Goal: Task Accomplishment & Management: Complete application form

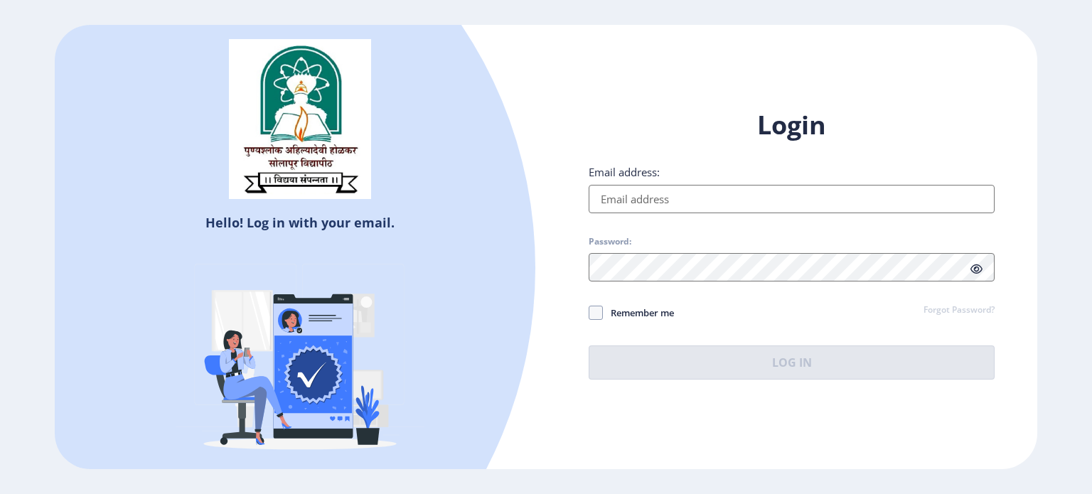
type input "[EMAIL_ADDRESS][DOMAIN_NAME]"
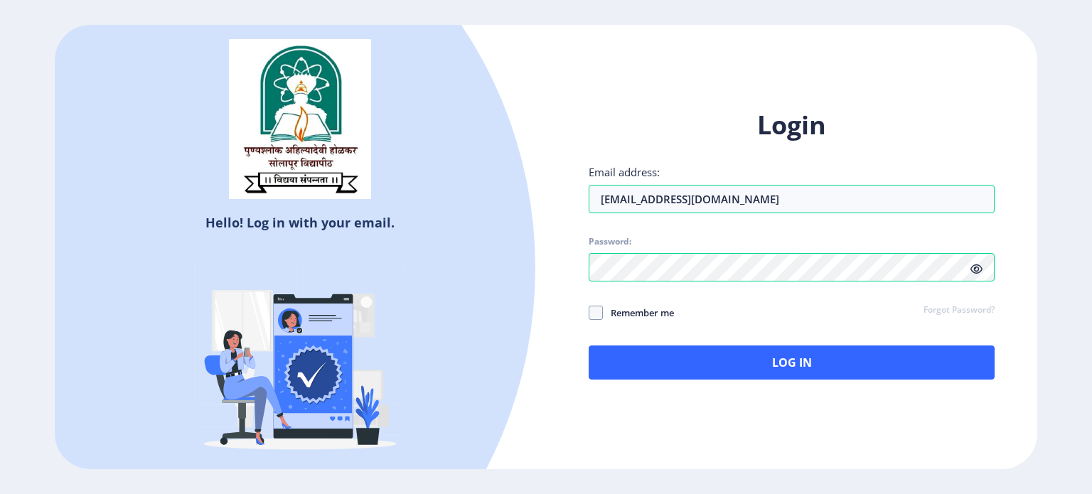
click at [711, 314] on div "Remember me Forgot Password?" at bounding box center [792, 313] width 406 height 18
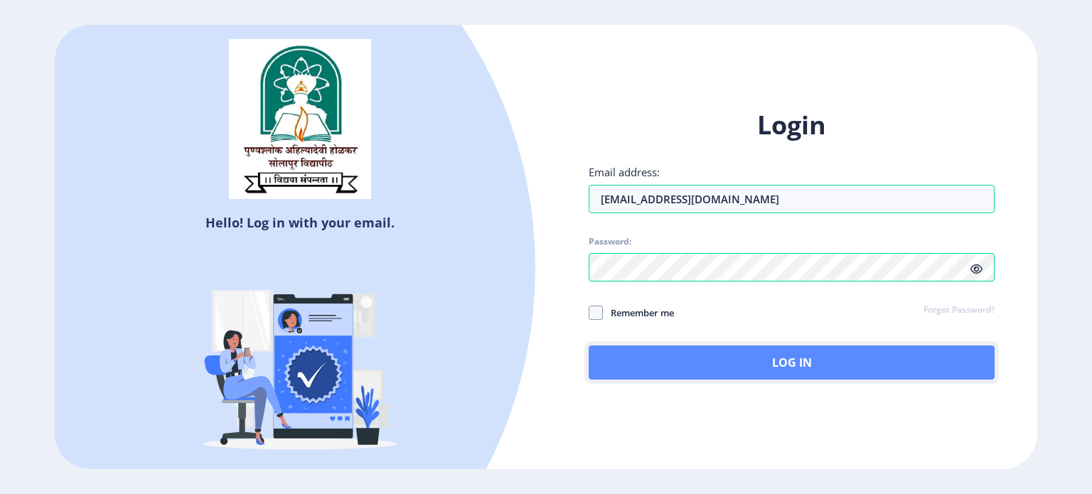
click at [816, 361] on button "Log In" at bounding box center [792, 363] width 406 height 34
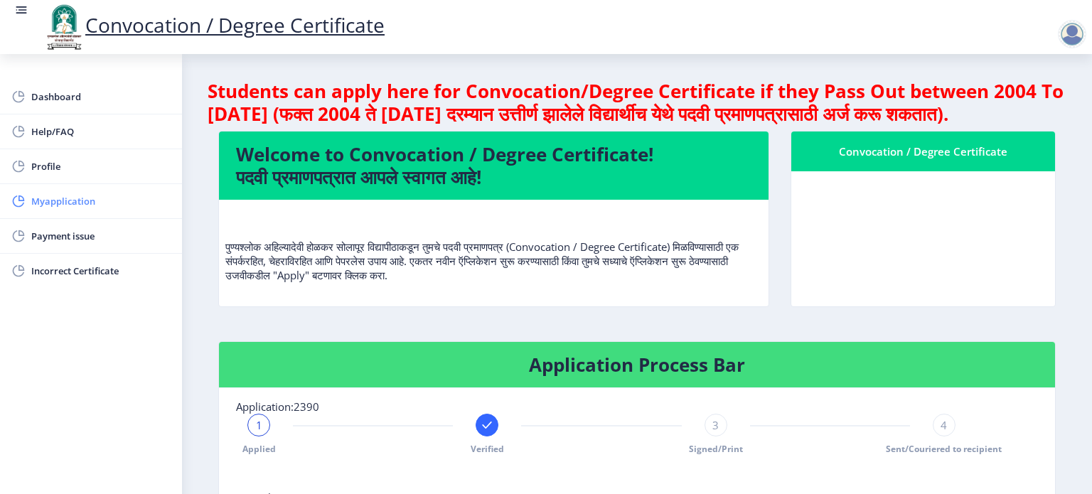
click at [68, 203] on span "Myapplication" at bounding box center [100, 201] width 139 height 17
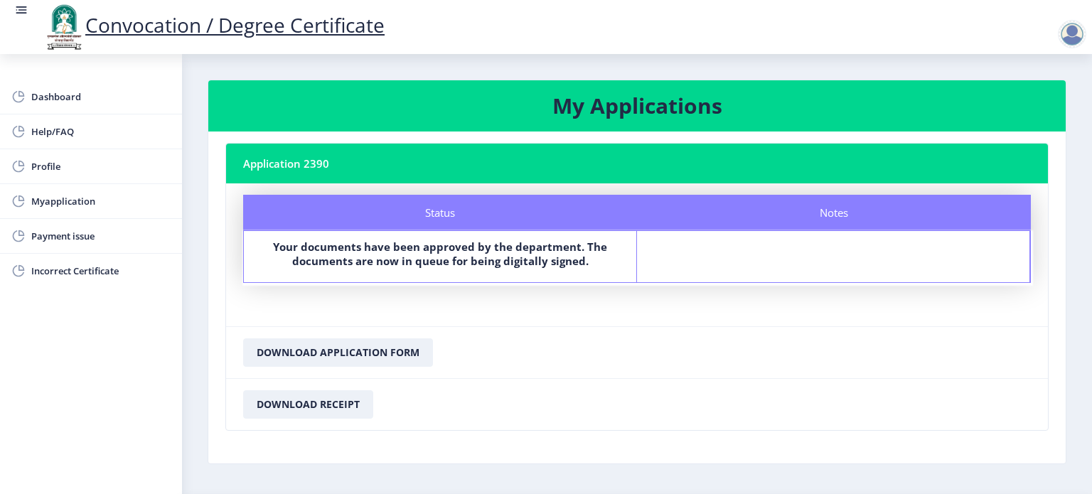
click at [1069, 23] on div at bounding box center [1072, 34] width 28 height 28
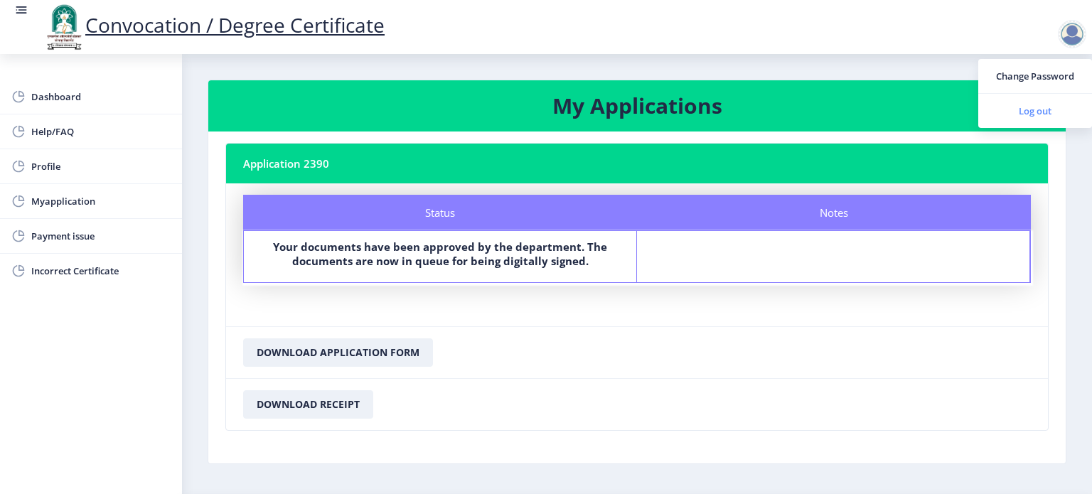
click at [1035, 111] on span "Log out" at bounding box center [1035, 110] width 91 height 17
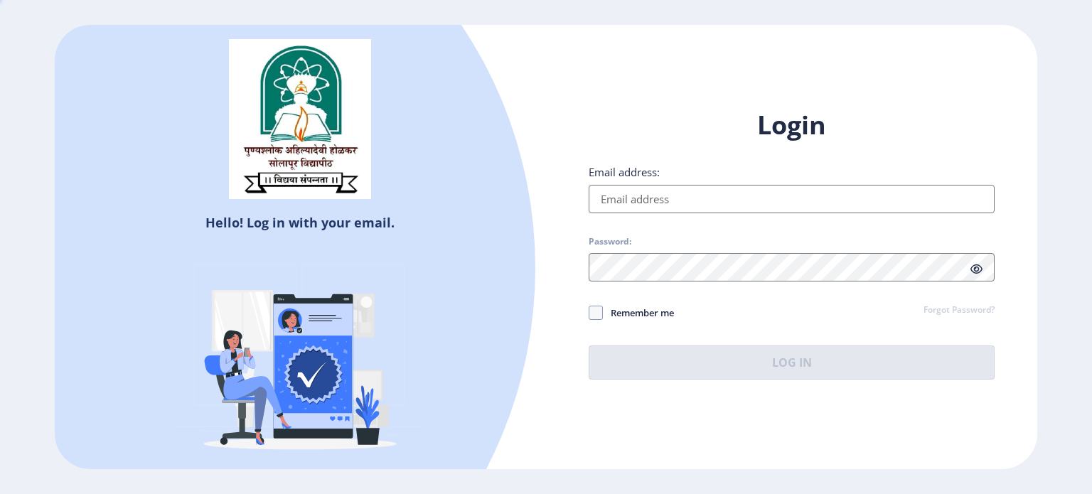
type input "[EMAIL_ADDRESS][DOMAIN_NAME]"
